Goal: Find specific page/section: Find specific page/section

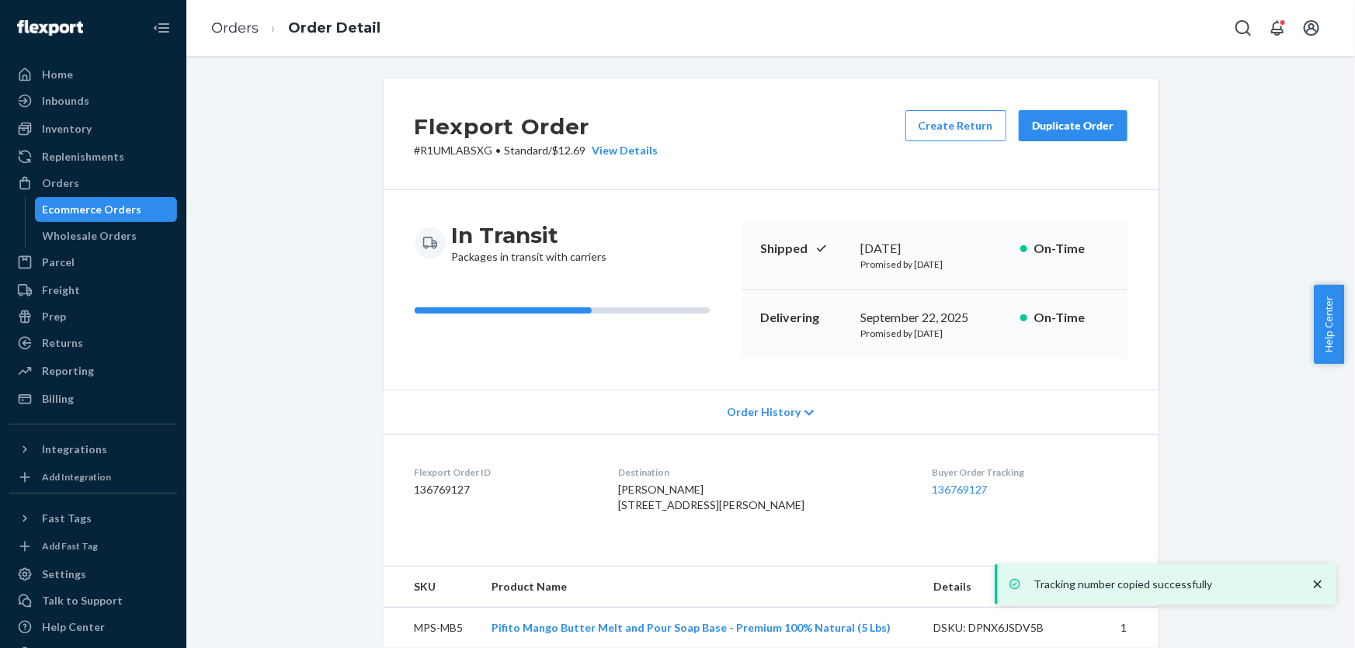
click at [96, 130] on div "Inventory" at bounding box center [93, 129] width 165 height 22
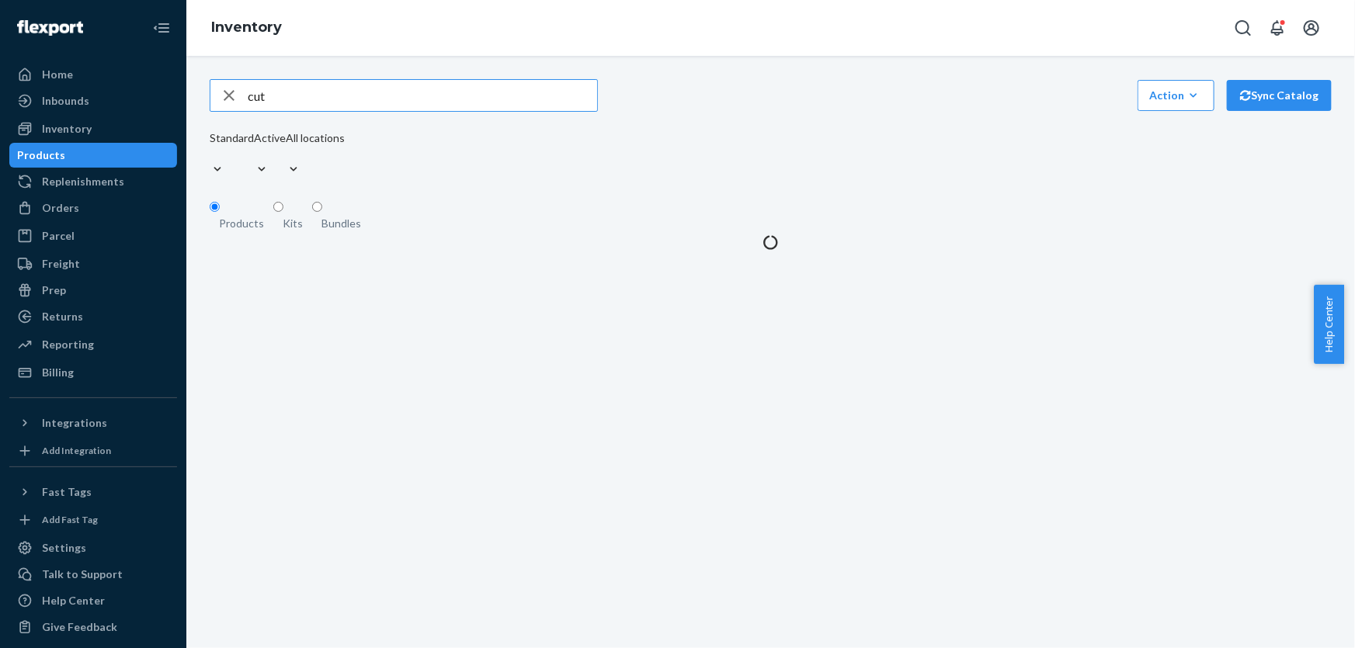
type input "cut"
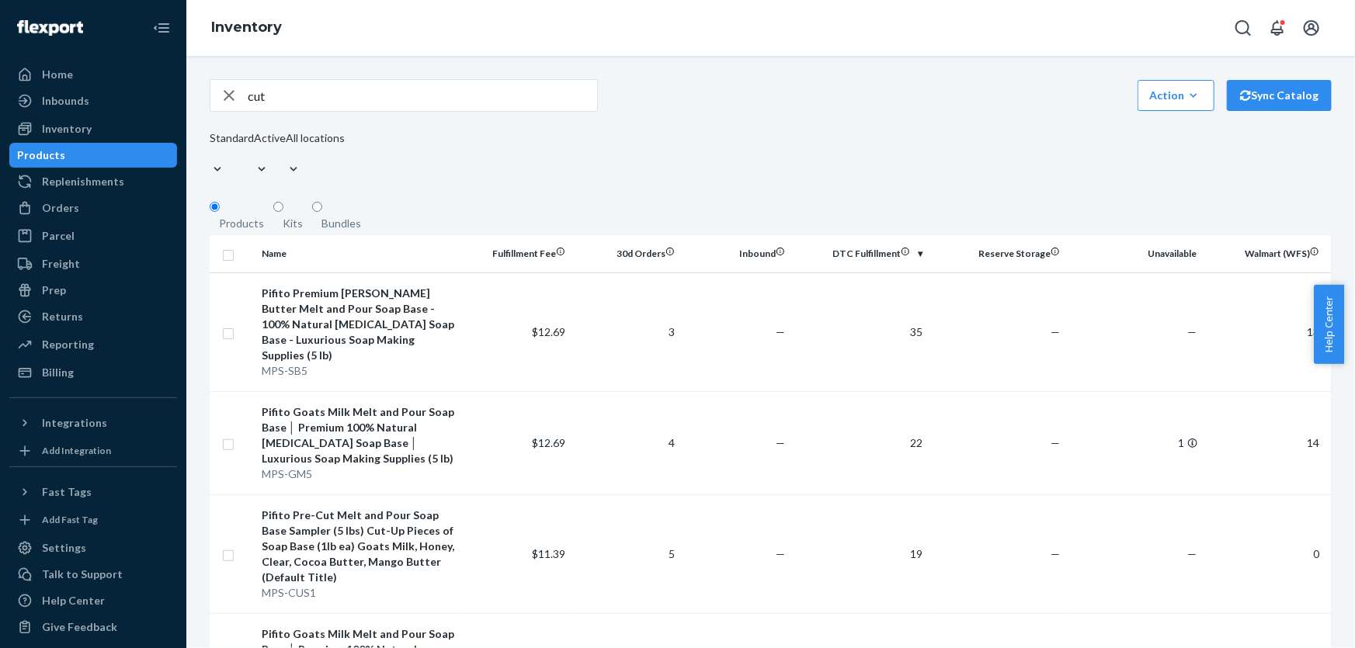
click at [234, 99] on icon "button" at bounding box center [229, 95] width 19 height 31
click at [107, 202] on div "Orders" at bounding box center [93, 208] width 165 height 22
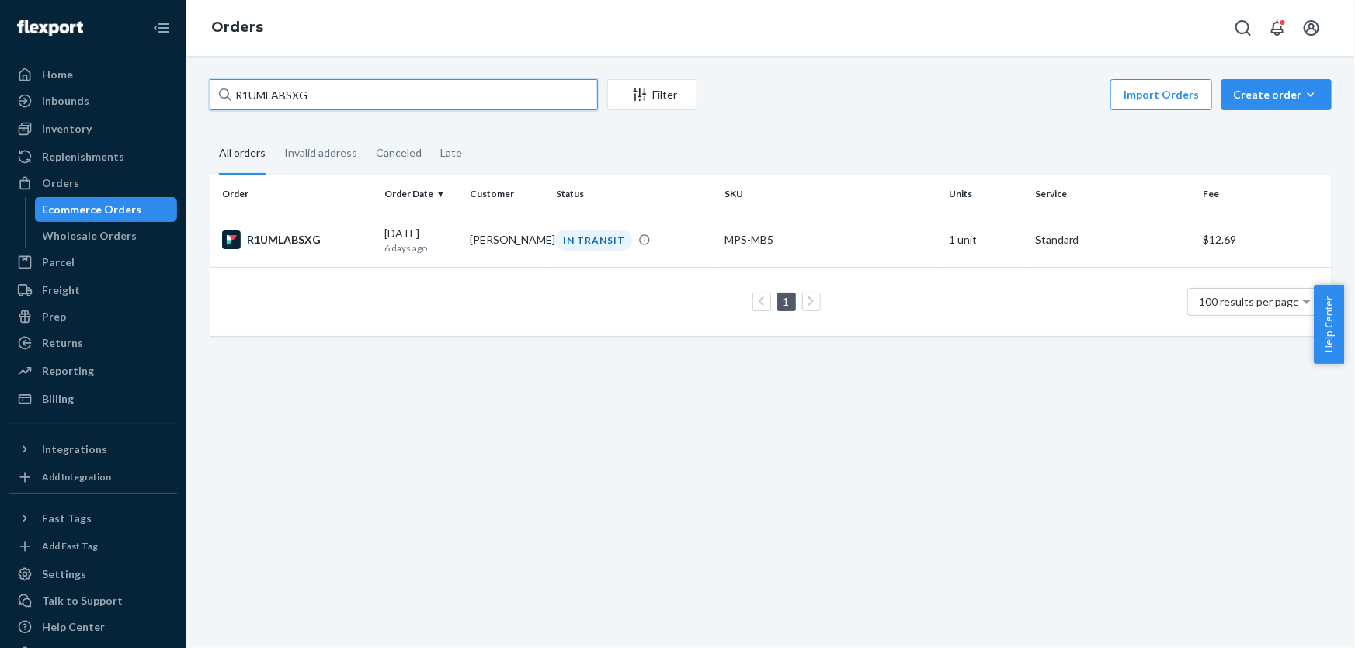
drag, startPoint x: 364, startPoint y: 92, endPoint x: 201, endPoint y: 78, distance: 163.6
click at [201, 79] on div "R1UMLABSXG Filter Import Orders Create order Ecommerce order Removal order All …" at bounding box center [770, 215] width 1145 height 273
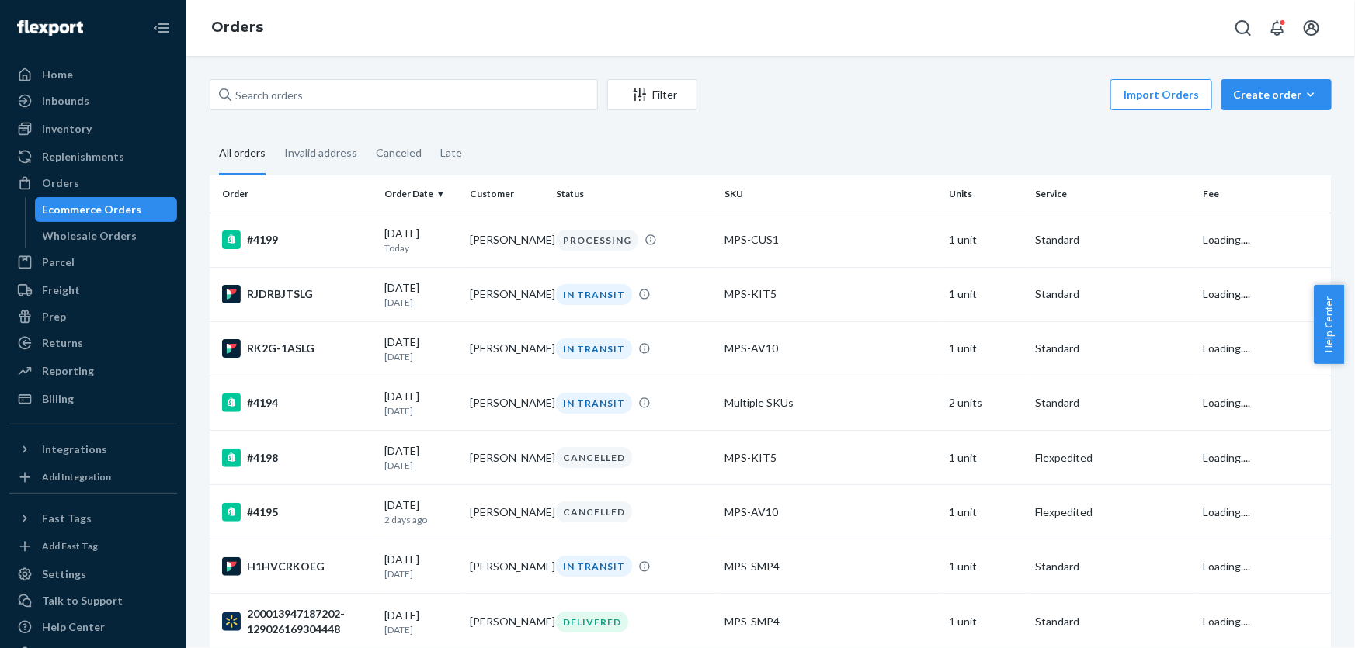
click at [1008, 92] on div "Import Orders Create order Ecommerce order Removal order" at bounding box center [1018, 96] width 625 height 35
